Goal: Ask a question

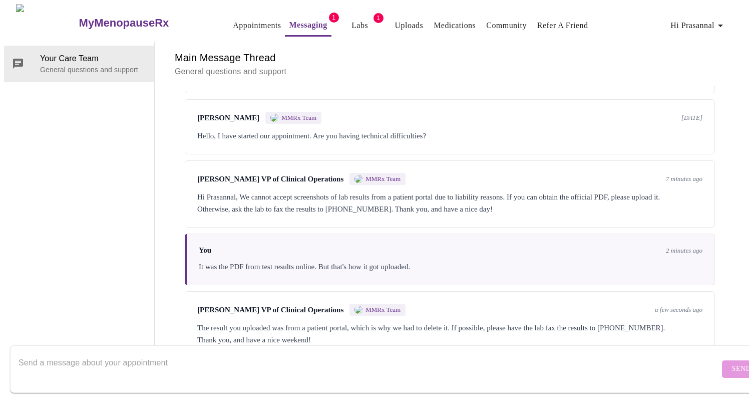
scroll to position [2930, 0]
click at [474, 66] on p "General questions and support" at bounding box center [450, 72] width 550 height 12
click at [511, 66] on p "General questions and support" at bounding box center [450, 72] width 550 height 12
click at [518, 50] on h6 "Main Message Thread" at bounding box center [450, 58] width 550 height 16
click at [148, 117] on div "Your Care Team General questions and support" at bounding box center [79, 200] width 151 height 316
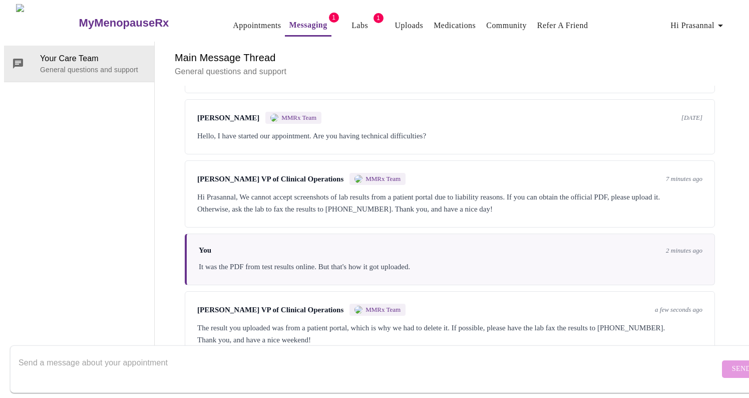
scroll to position [0, 0]
click at [351, 21] on button "Labs" at bounding box center [360, 26] width 32 height 20
click at [306, 23] on link "Messaging" at bounding box center [308, 25] width 38 height 14
click at [649, 321] on div "The result you uploaded was from a patient portal, which is why we had to delet…" at bounding box center [449, 333] width 505 height 24
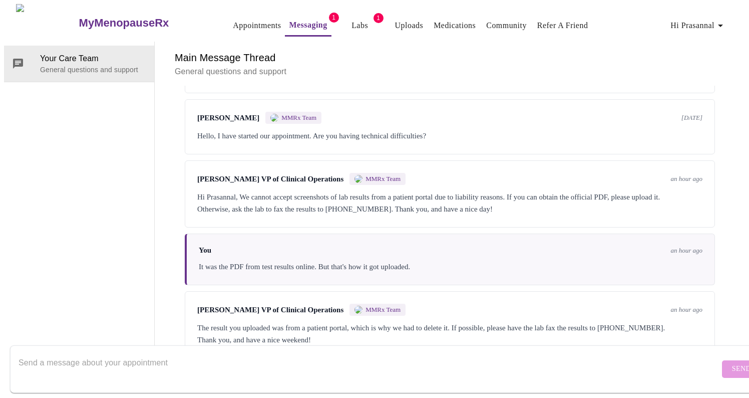
click at [649, 321] on div "The result you uploaded was from a patient portal, which is why we had to delet…" at bounding box center [449, 333] width 505 height 24
click at [222, 321] on div "The result you uploaded was from a patient portal, which is why we had to delet…" at bounding box center [449, 333] width 505 height 24
copy div "833) 740-1146"
click at [396, 66] on p "General questions and support" at bounding box center [450, 72] width 550 height 12
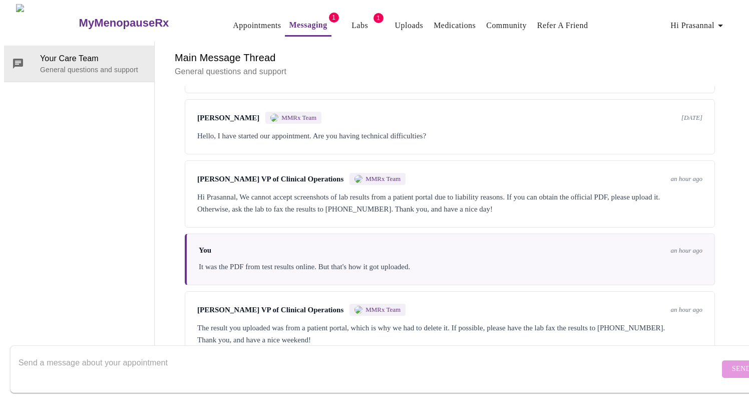
click at [479, 66] on p "General questions and support" at bounding box center [450, 72] width 550 height 12
click at [404, 66] on p "General questions and support" at bounding box center [450, 72] width 550 height 12
click at [144, 121] on div "Your Care Team General questions and support" at bounding box center [79, 200] width 151 height 316
